Goal: Check status: Check status

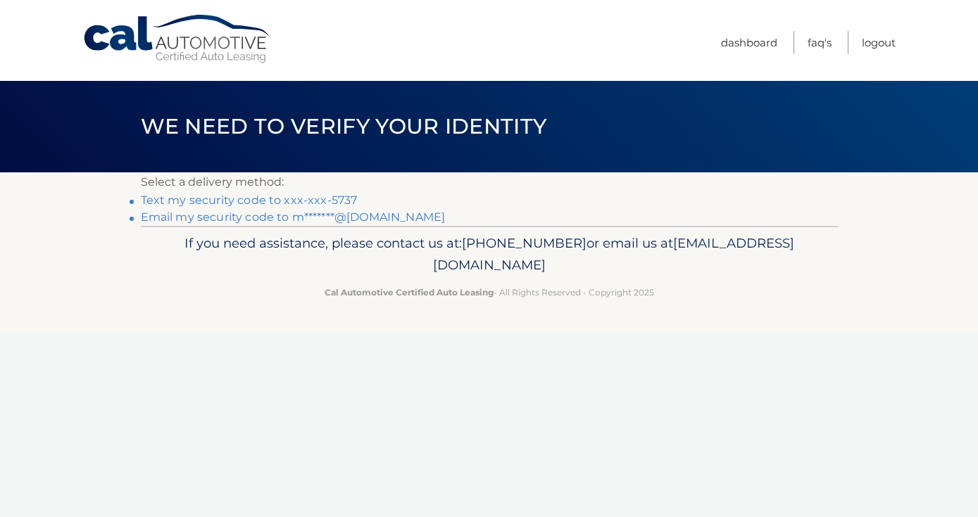
click at [360, 223] on link "Email my security code to m*******@[DOMAIN_NAME]" at bounding box center [293, 216] width 305 height 13
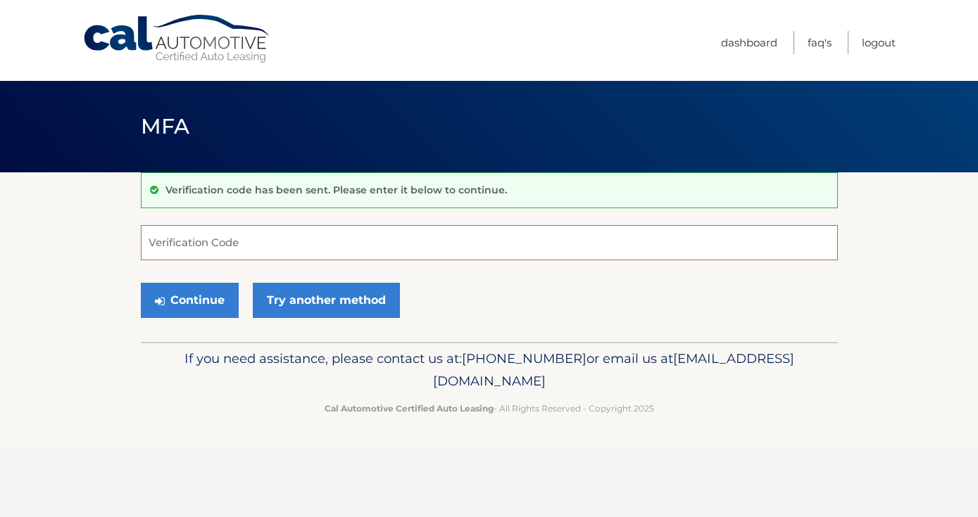
click at [233, 248] on input "Verification Code" at bounding box center [489, 242] width 697 height 35
paste input "139043"
type input "139043"
click at [207, 293] on button "Continue" at bounding box center [190, 300] width 98 height 35
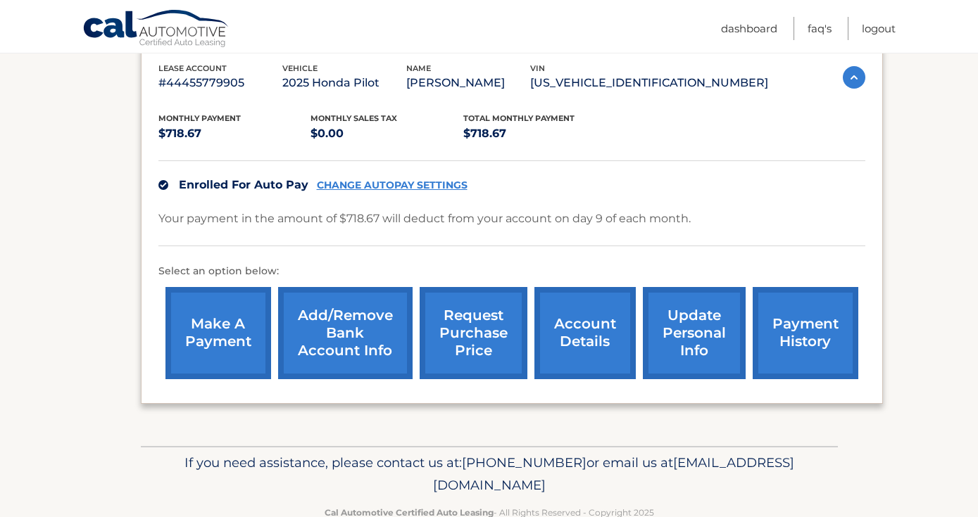
scroll to position [281, 0]
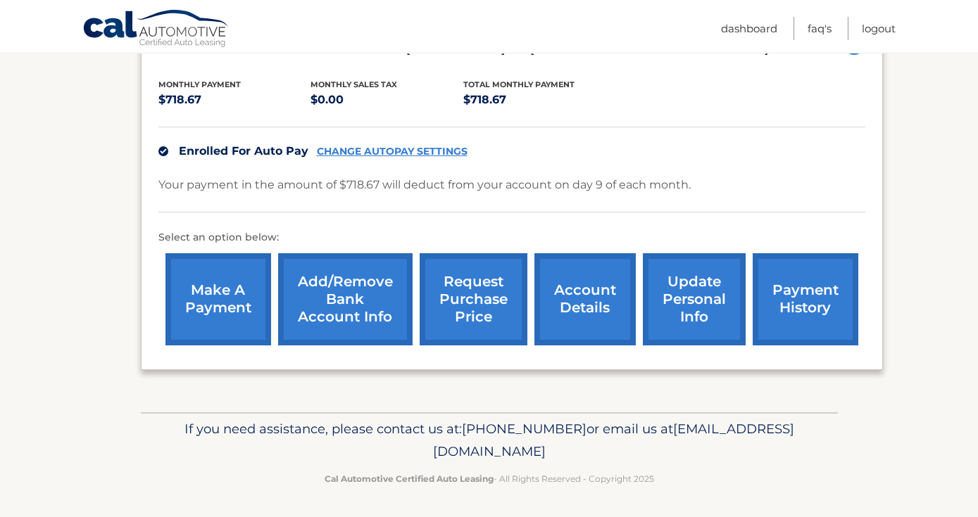
click at [482, 313] on link "request purchase price" at bounding box center [474, 299] width 108 height 92
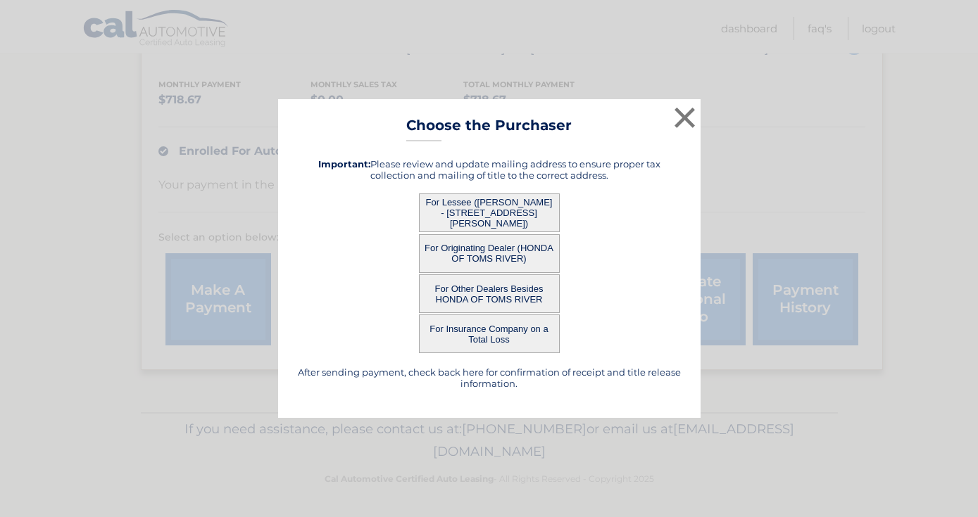
click at [475, 200] on button "For Lessee (MICHAEL JAMES - 28 BRIARWOOD DR, , VOORHEES, NJ 08043)" at bounding box center [489, 213] width 141 height 39
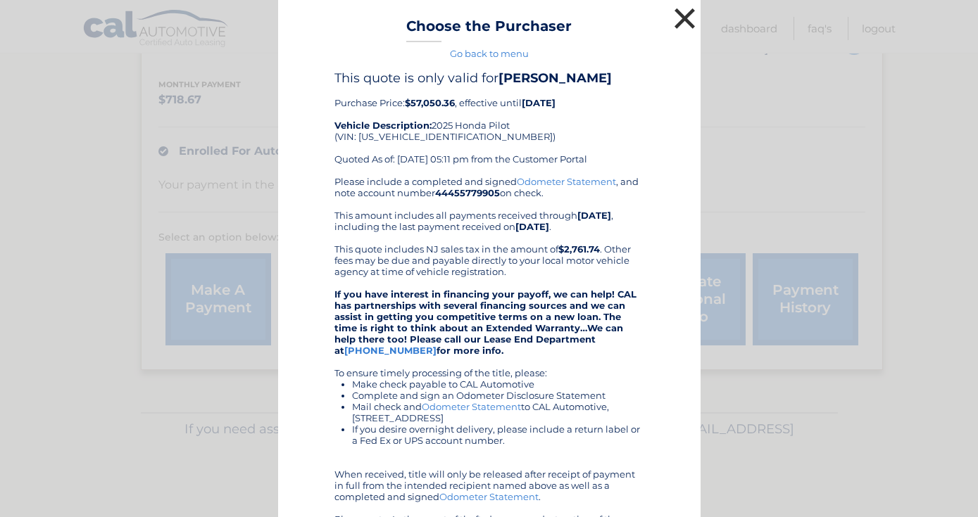
click at [687, 13] on button "×" at bounding box center [685, 18] width 28 height 28
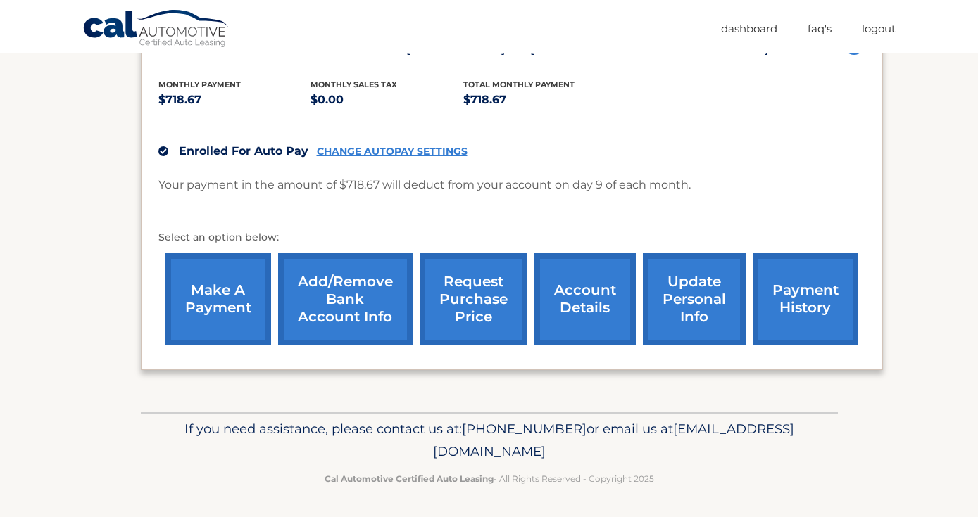
click at [487, 288] on link "request purchase price" at bounding box center [474, 299] width 108 height 92
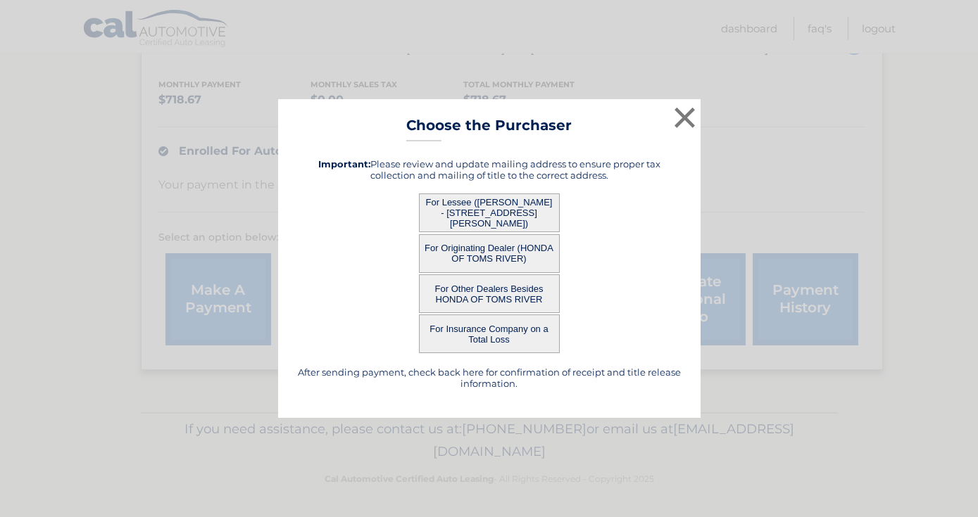
click at [467, 248] on button "For Originating Dealer (HONDA OF TOMS RIVER)" at bounding box center [489, 253] width 141 height 39
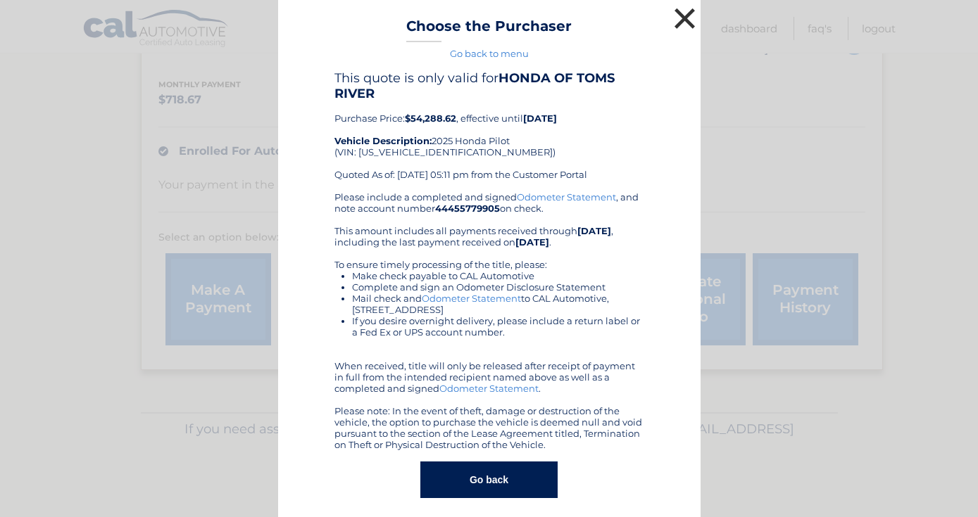
click at [688, 19] on button "×" at bounding box center [685, 18] width 28 height 28
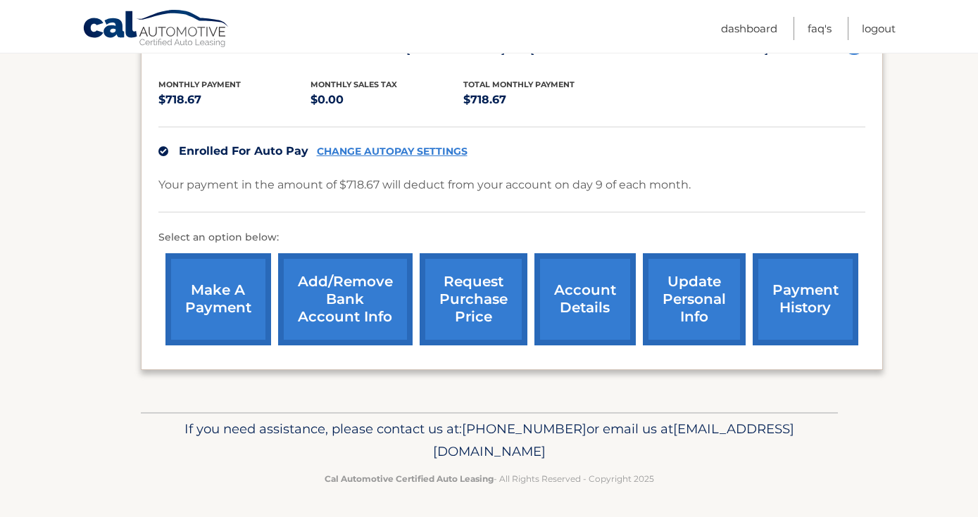
click at [494, 302] on link "request purchase price" at bounding box center [474, 299] width 108 height 92
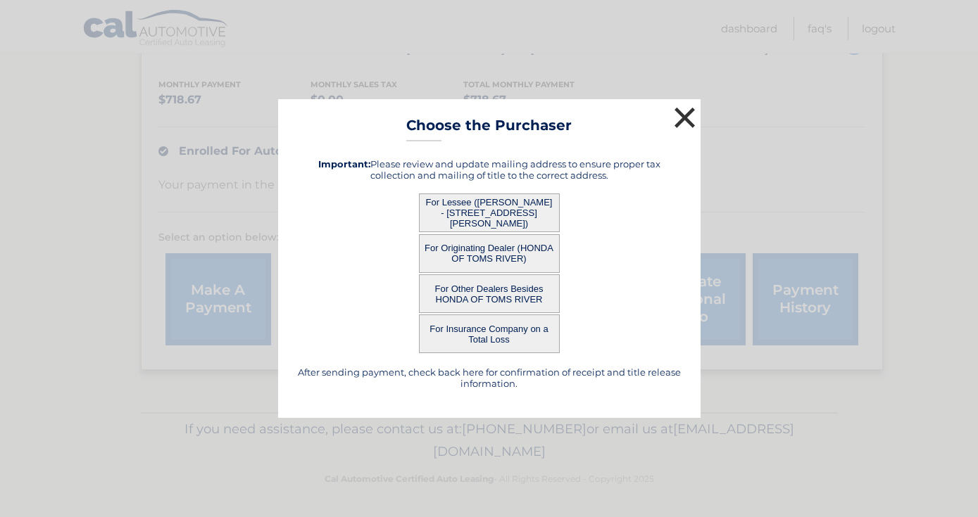
click at [678, 116] on button "×" at bounding box center [685, 117] width 28 height 28
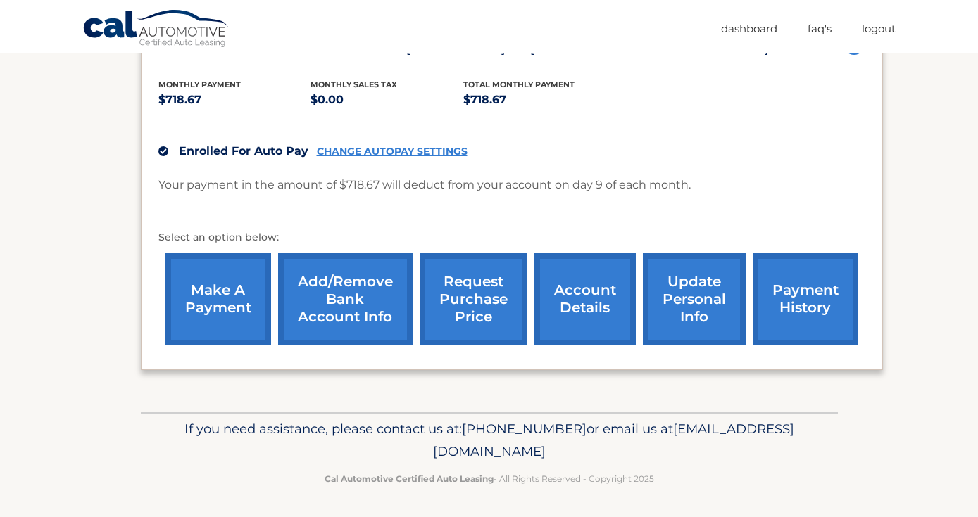
click at [189, 97] on p "$718.67" at bounding box center [234, 100] width 153 height 20
copy p "718.67"
click at [913, 263] on section "my vehicles Add a new lease lease account #44455779905 vehicle 2025 Honda Pilot…" at bounding box center [489, 152] width 978 height 521
